Goal: Navigation & Orientation: Find specific page/section

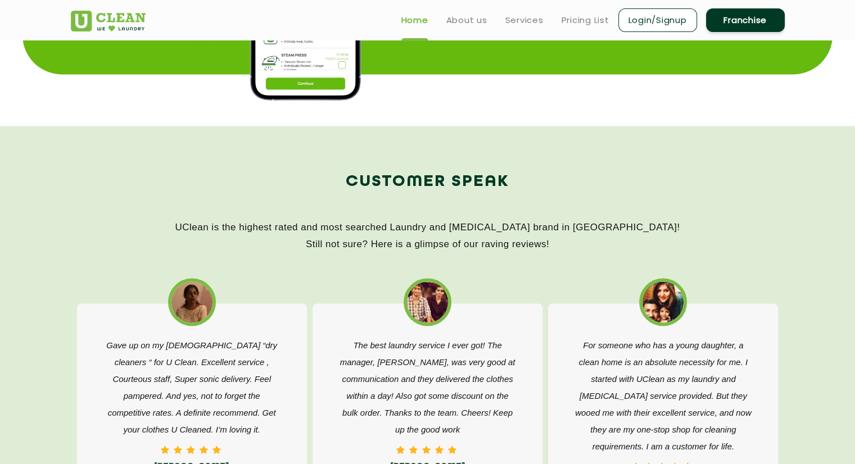
scroll to position [1593, 0]
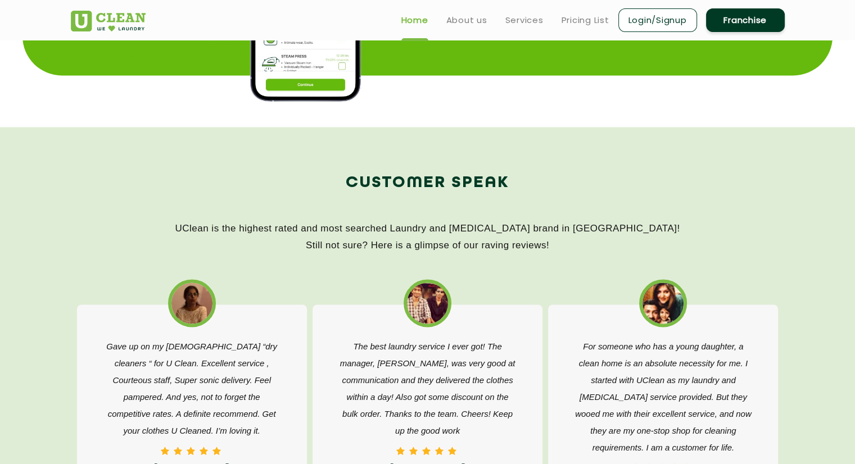
click at [470, 158] on section "Customer Speak UClean is the highest rated and most searched Laundry and [MEDIC…" at bounding box center [427, 374] width 855 height 494
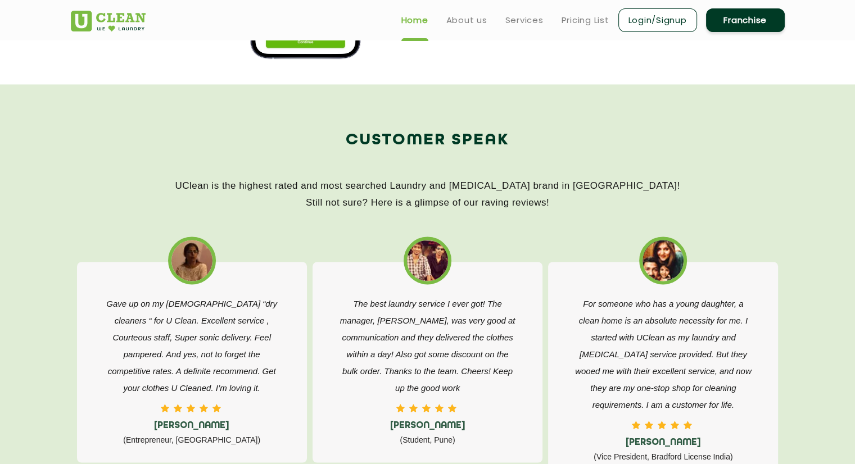
scroll to position [1634, 0]
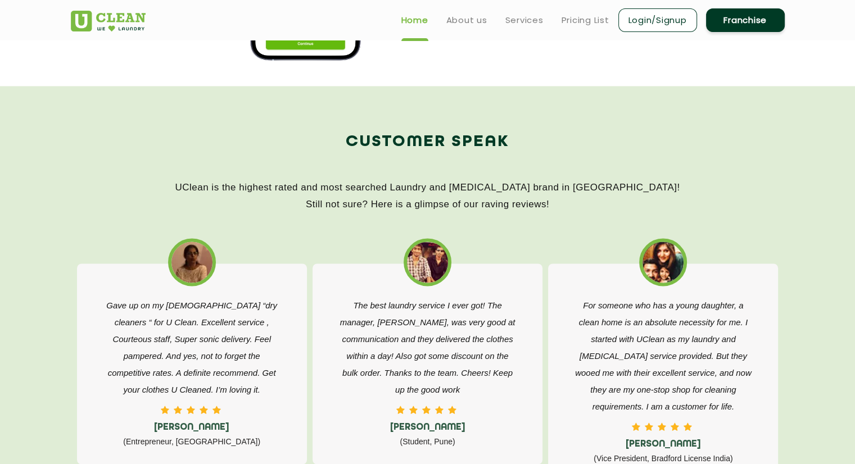
click at [644, 17] on link "Login/Signup" at bounding box center [657, 20] width 79 height 24
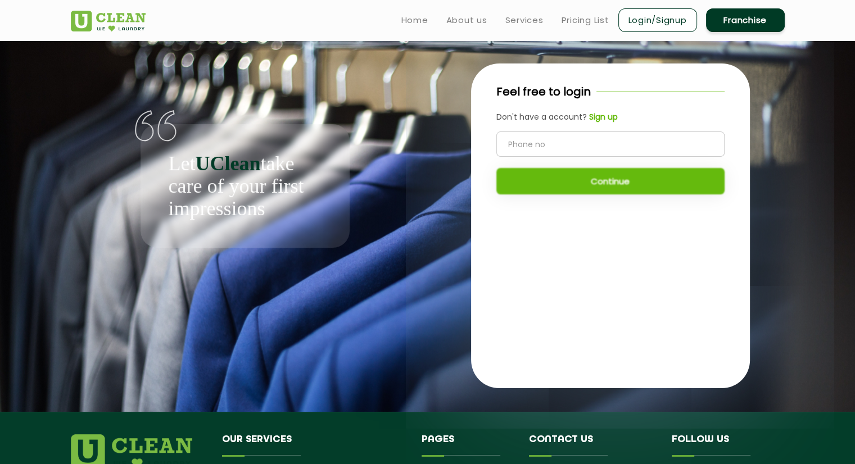
click at [580, 144] on input "tel" at bounding box center [610, 143] width 228 height 25
click at [605, 120] on b "Sign up" at bounding box center [603, 116] width 29 height 11
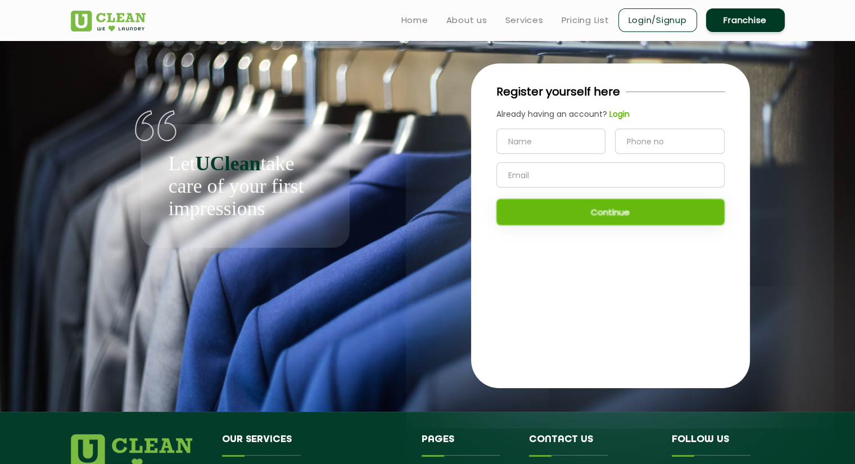
click at [644, 14] on link "Login/Signup" at bounding box center [657, 20] width 79 height 24
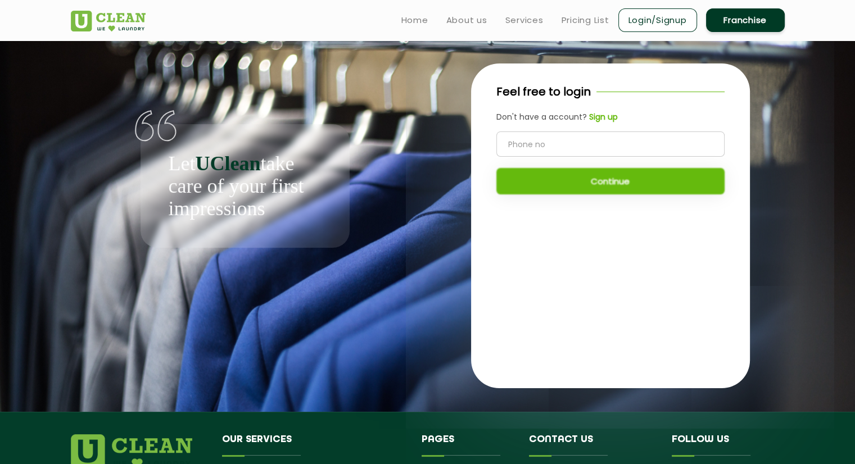
click at [567, 142] on input "tel" at bounding box center [610, 143] width 228 height 25
type input "0175508172"
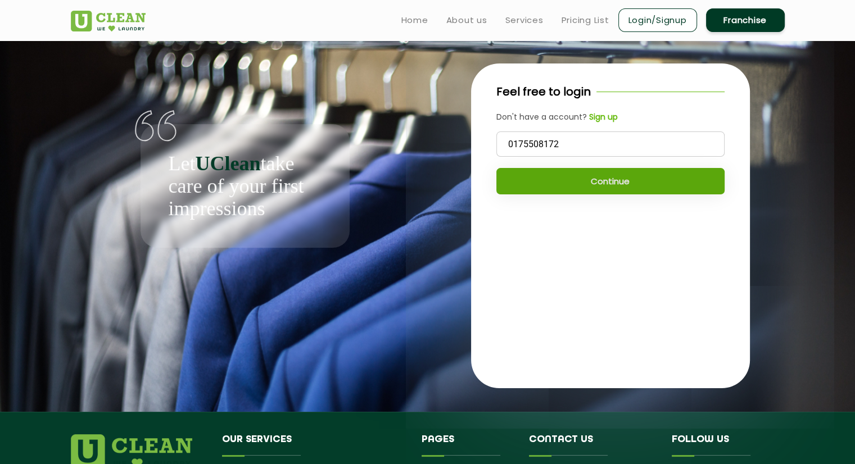
click at [591, 177] on button "Continue" at bounding box center [610, 181] width 228 height 26
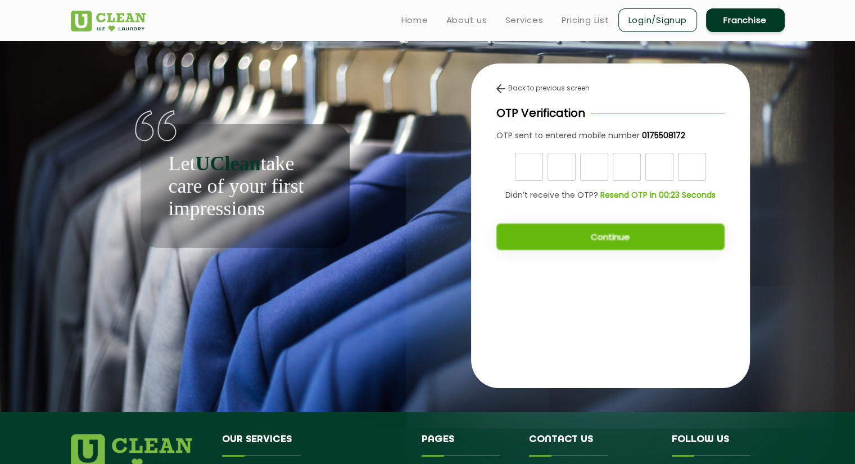
click at [591, 177] on input "text" at bounding box center [594, 167] width 28 height 28
click at [652, 21] on link "Login/Signup" at bounding box center [657, 20] width 79 height 24
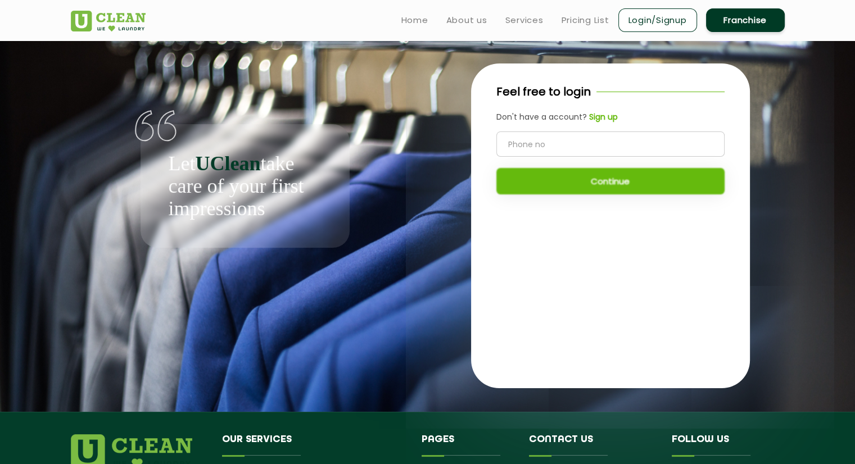
click at [660, 25] on link "Login/Signup" at bounding box center [657, 20] width 79 height 24
click at [724, 21] on link "Franchise" at bounding box center [745, 20] width 79 height 24
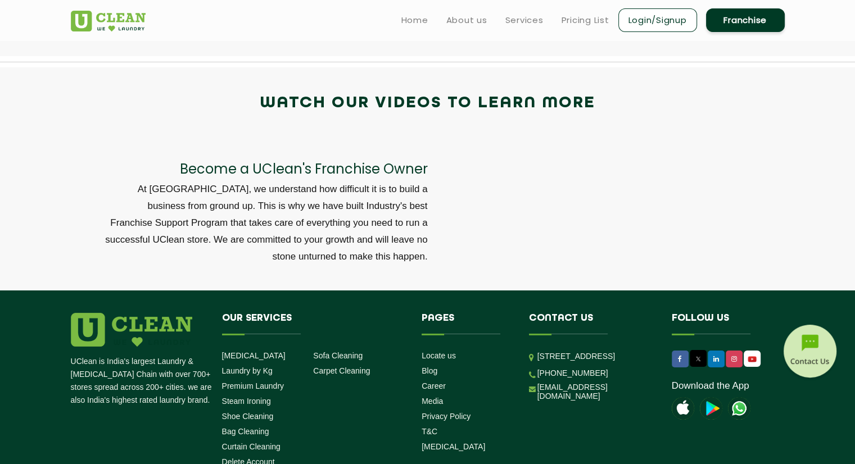
scroll to position [3790, 0]
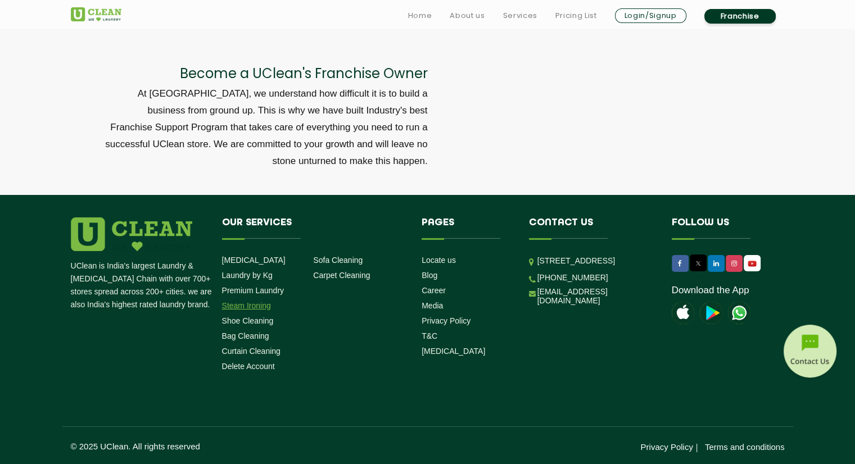
click at [254, 307] on link "Steam Ironing" at bounding box center [246, 305] width 49 height 9
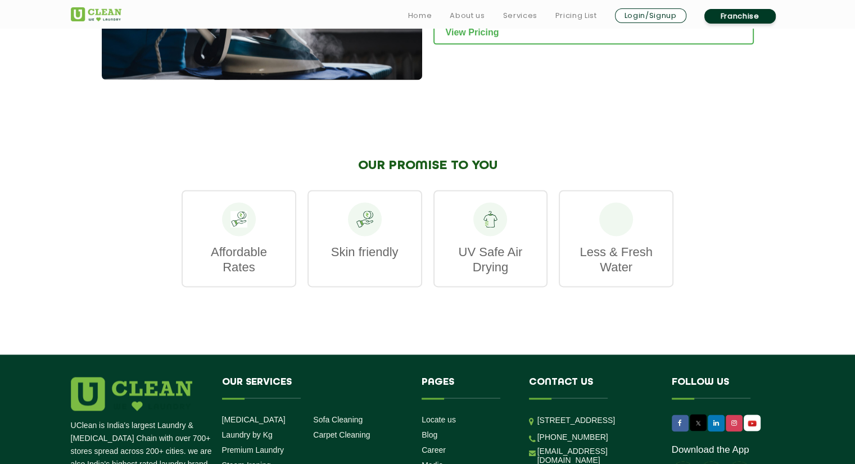
scroll to position [1530, 0]
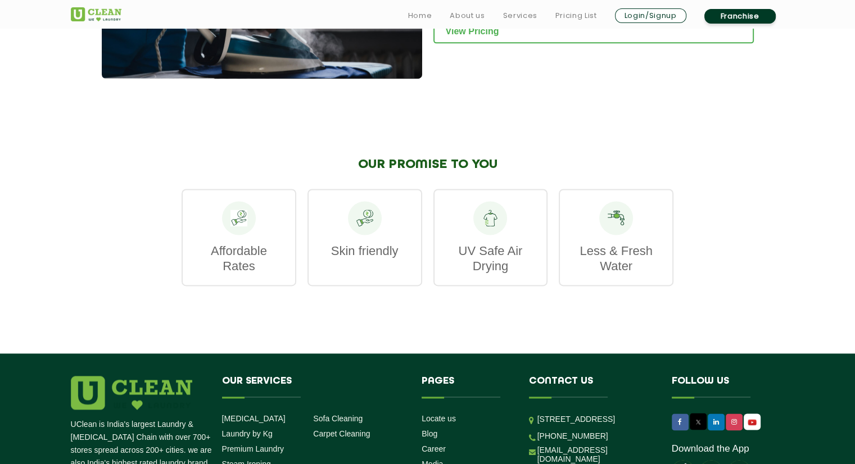
click at [279, 243] on p "Affordable Rates" at bounding box center [239, 258] width 90 height 30
click at [238, 210] on icon at bounding box center [238, 218] width 17 height 17
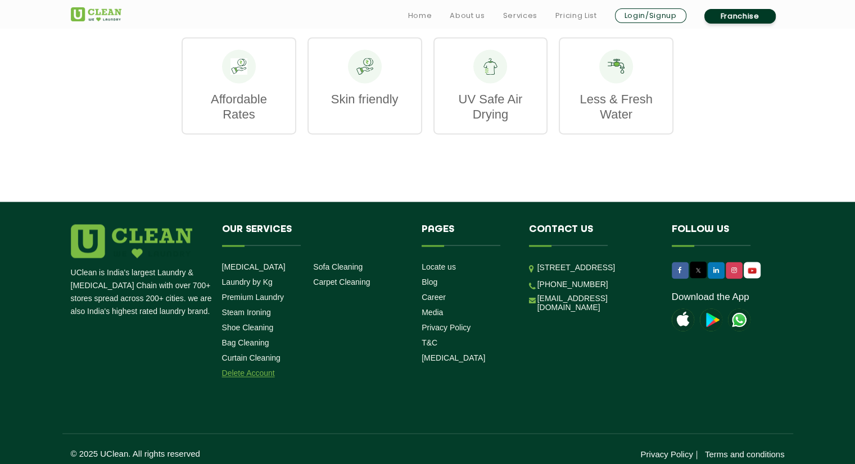
click at [251, 369] on link "Delete Account" at bounding box center [248, 373] width 53 height 9
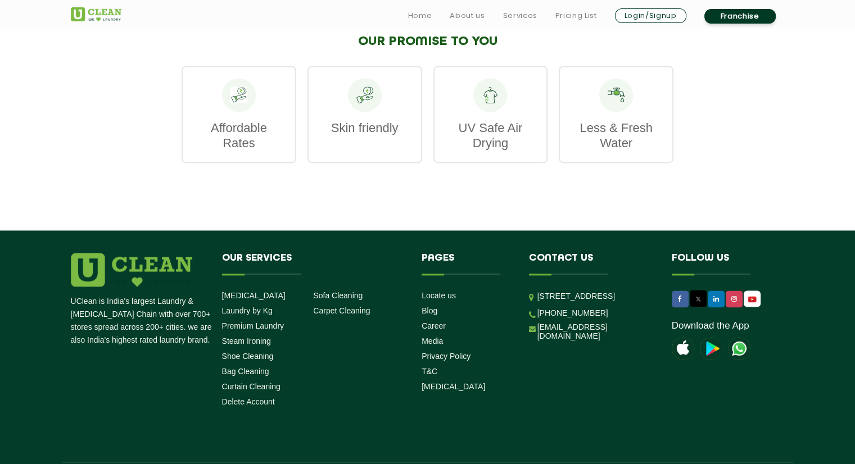
scroll to position [1681, 0]
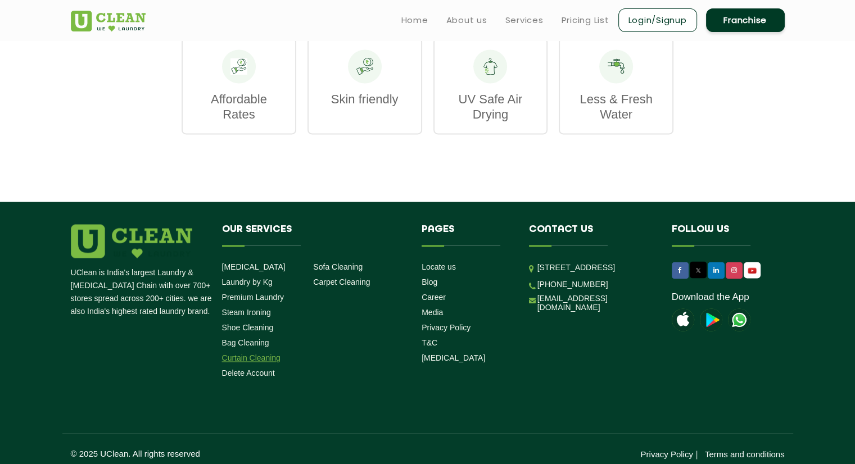
click at [255, 353] on link "Curtain Cleaning" at bounding box center [251, 357] width 58 height 9
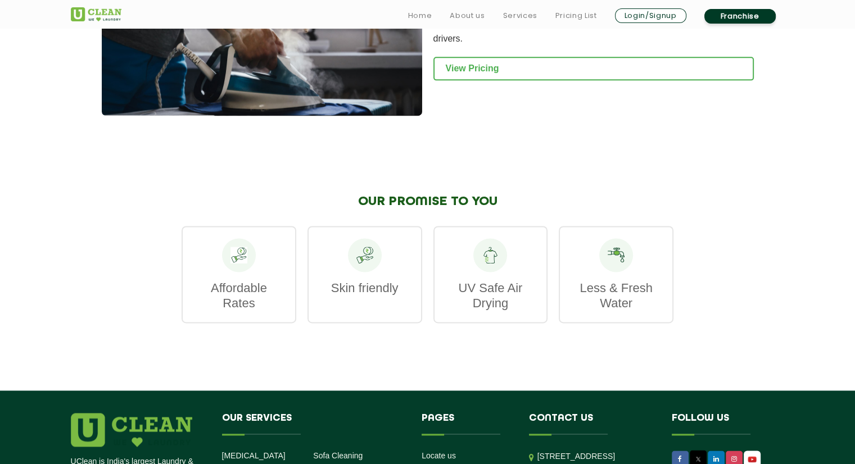
scroll to position [1681, 0]
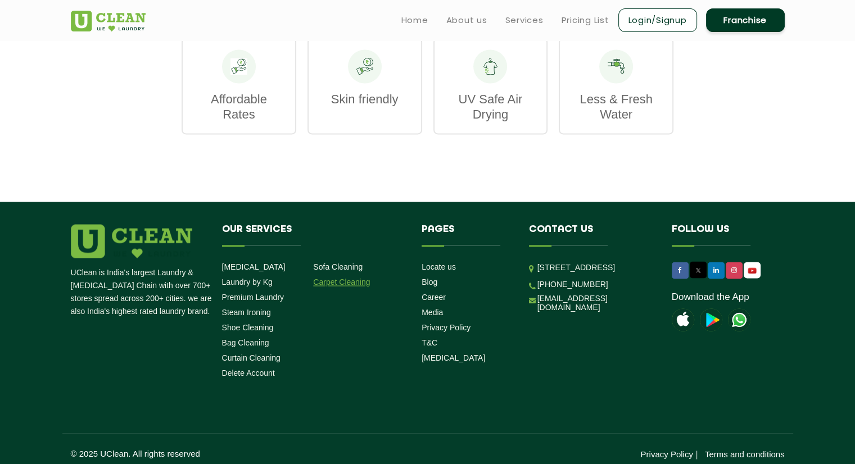
click at [352, 278] on link "Carpet Cleaning" at bounding box center [341, 282] width 57 height 9
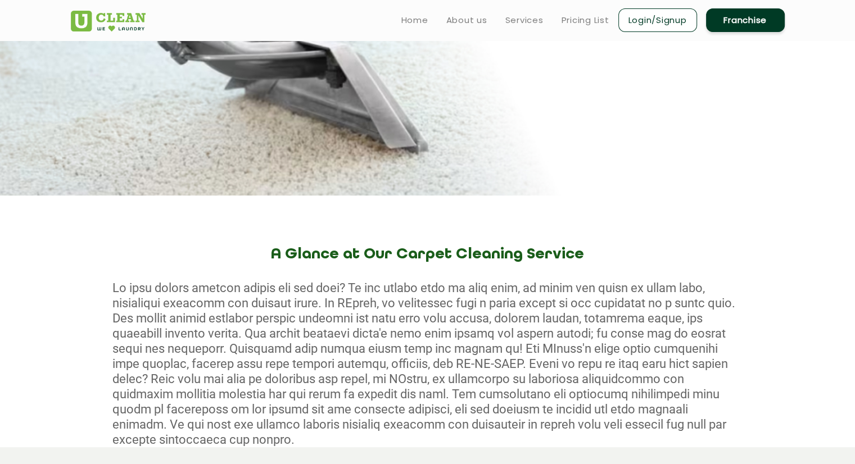
scroll to position [202, 0]
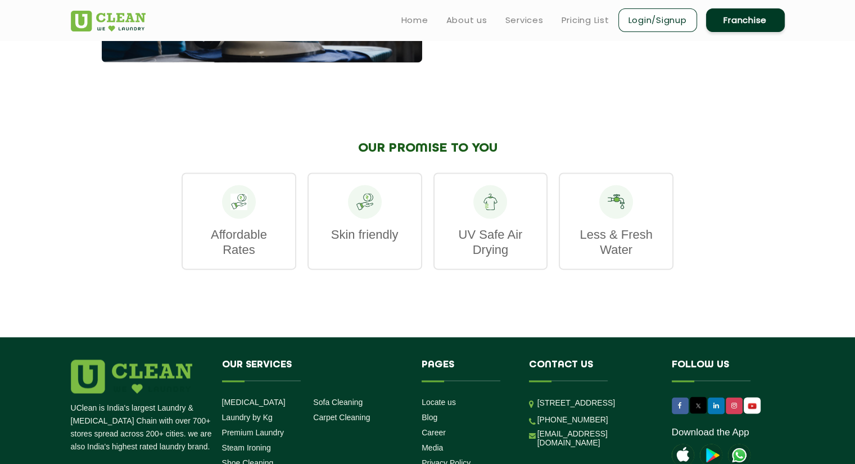
scroll to position [1681, 0]
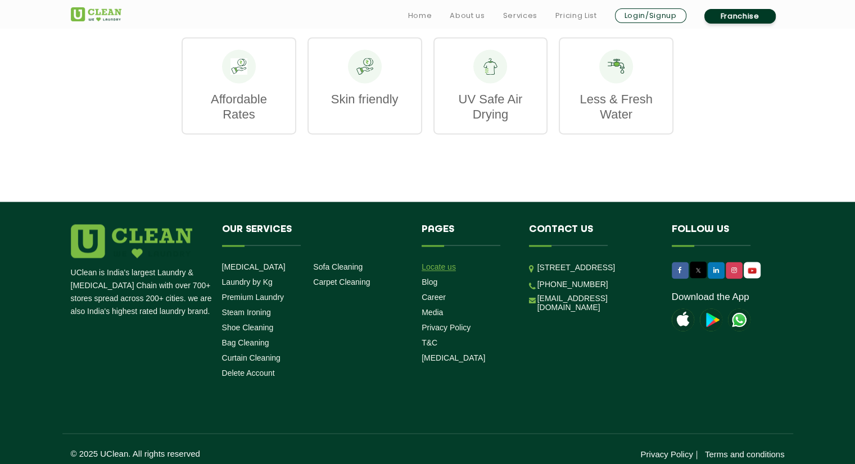
click at [442, 262] on link "Locate us" at bounding box center [438, 266] width 34 height 9
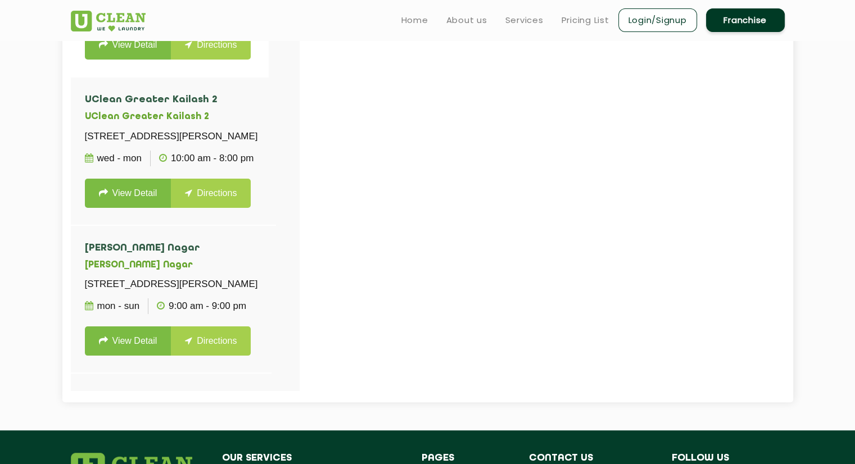
scroll to position [430, 0]
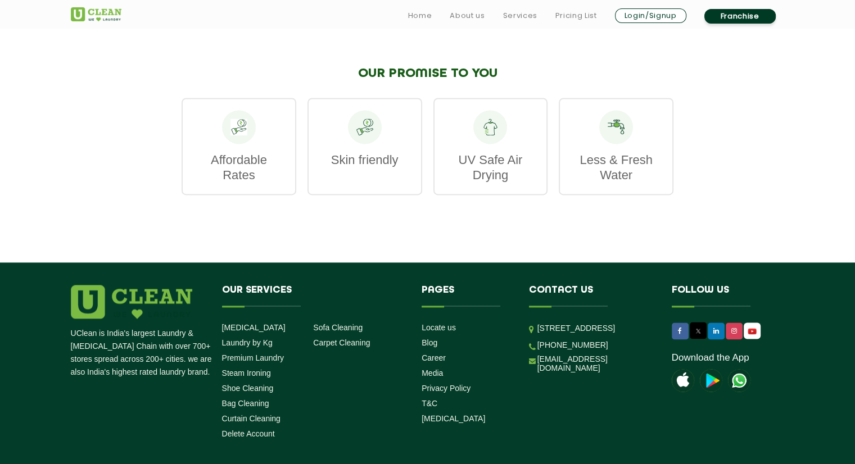
scroll to position [1621, 0]
click at [445, 414] on link "[MEDICAL_DATA]" at bounding box center [452, 418] width 63 height 9
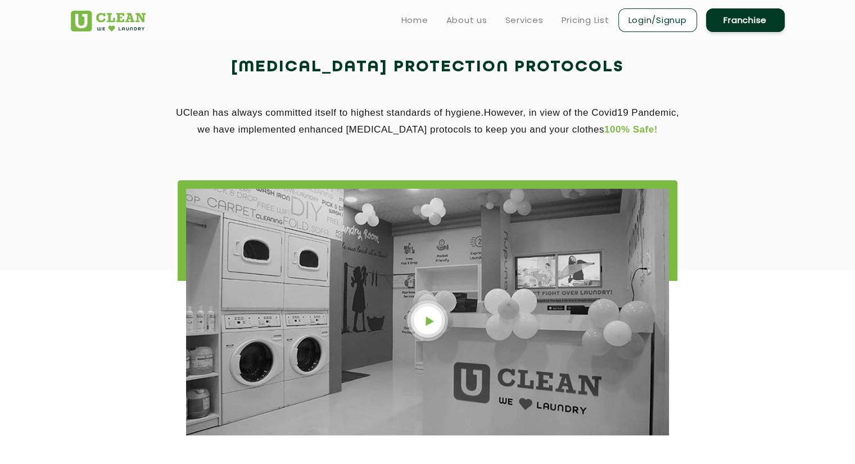
scroll to position [223, 0]
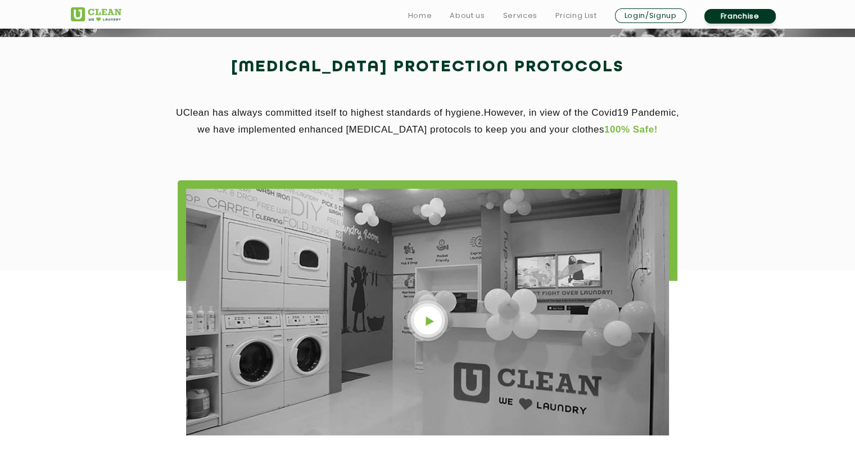
click at [429, 317] on img at bounding box center [427, 321] width 45 height 45
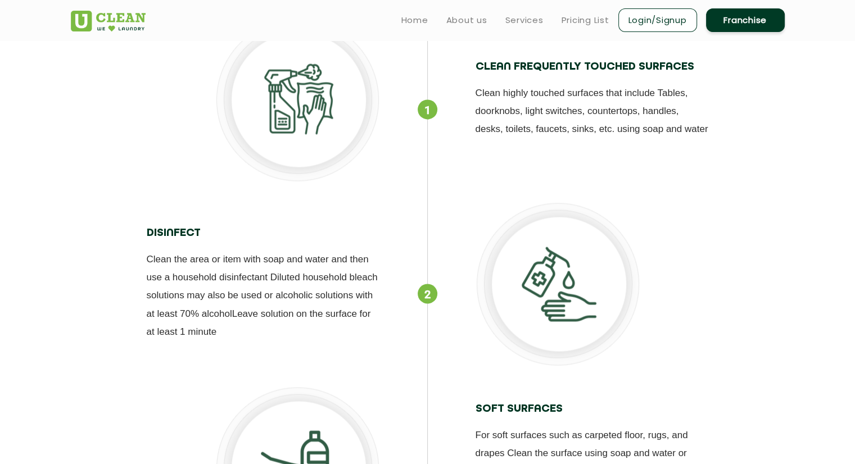
scroll to position [1780, 0]
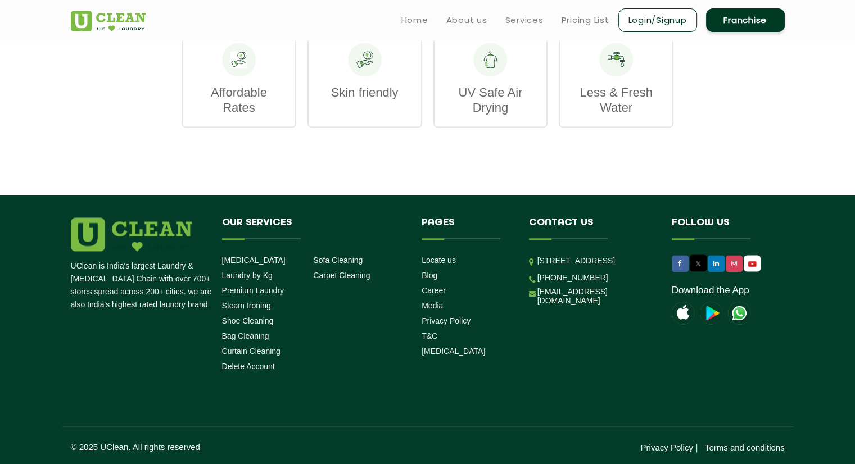
scroll to position [1621, 0]
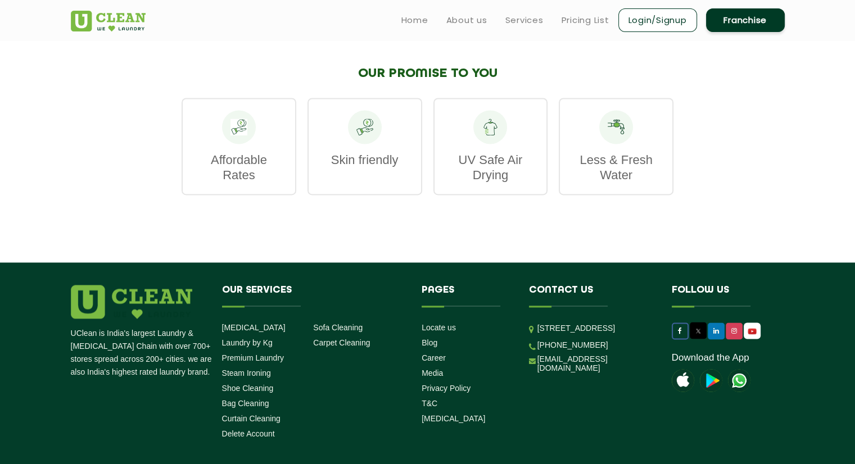
click at [677, 325] on link at bounding box center [680, 331] width 17 height 17
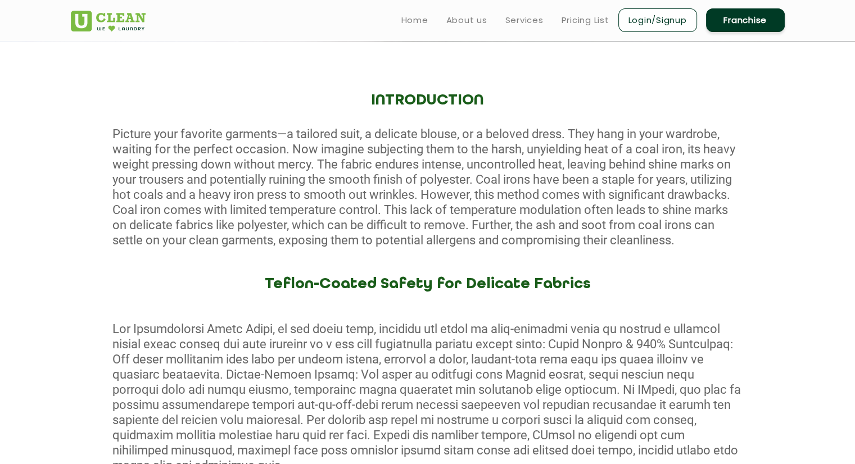
scroll to position [0, 0]
